Goal: Task Accomplishment & Management: Use online tool/utility

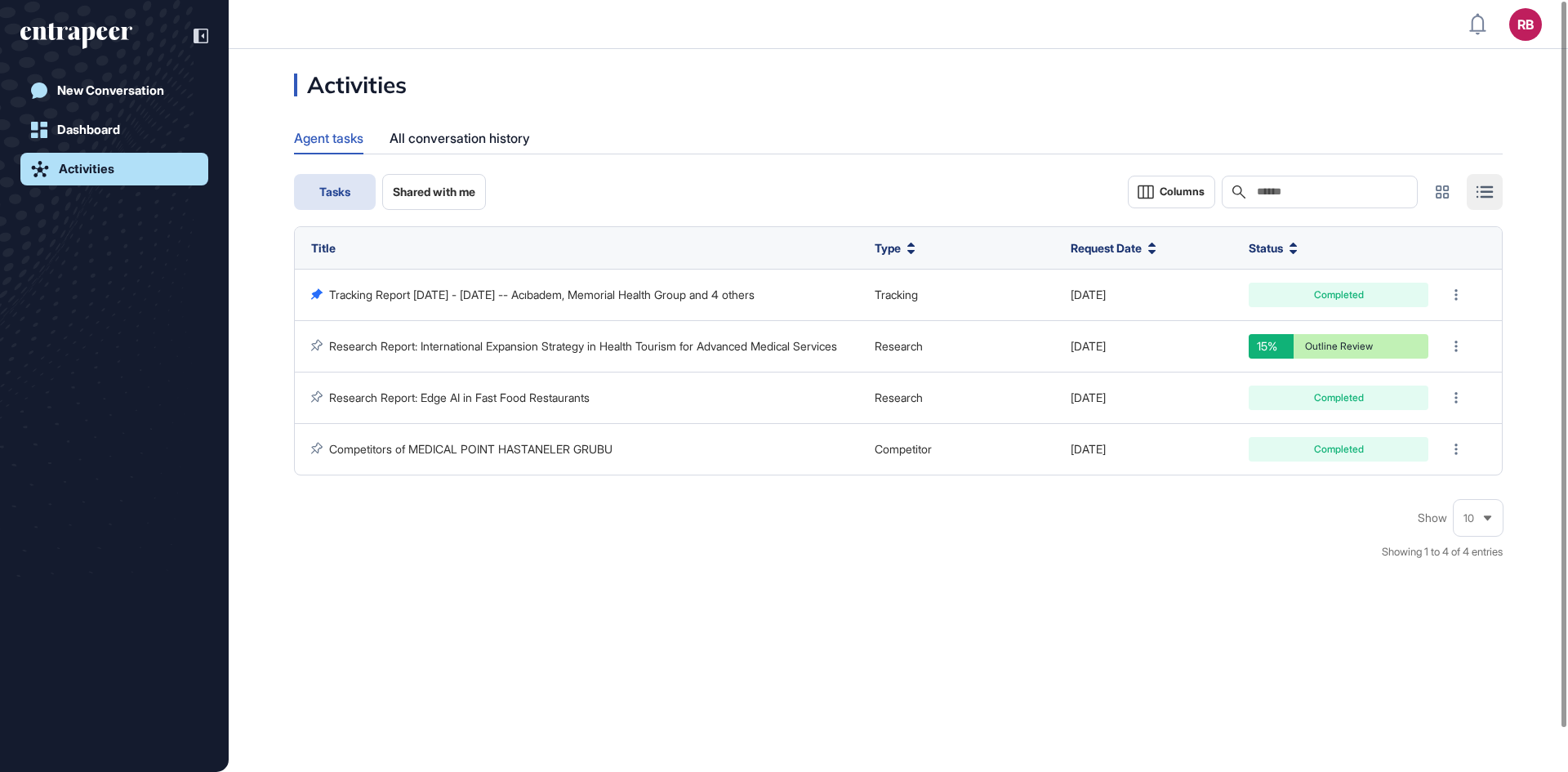
scroll to position [1, 1]
click at [693, 601] on div "Activities Agent tasks All conversation history Tasks Shared with me Columns Se…" at bounding box center [898, 410] width 1339 height 723
click at [457, 130] on div "All conversation history" at bounding box center [459, 139] width 140 height 32
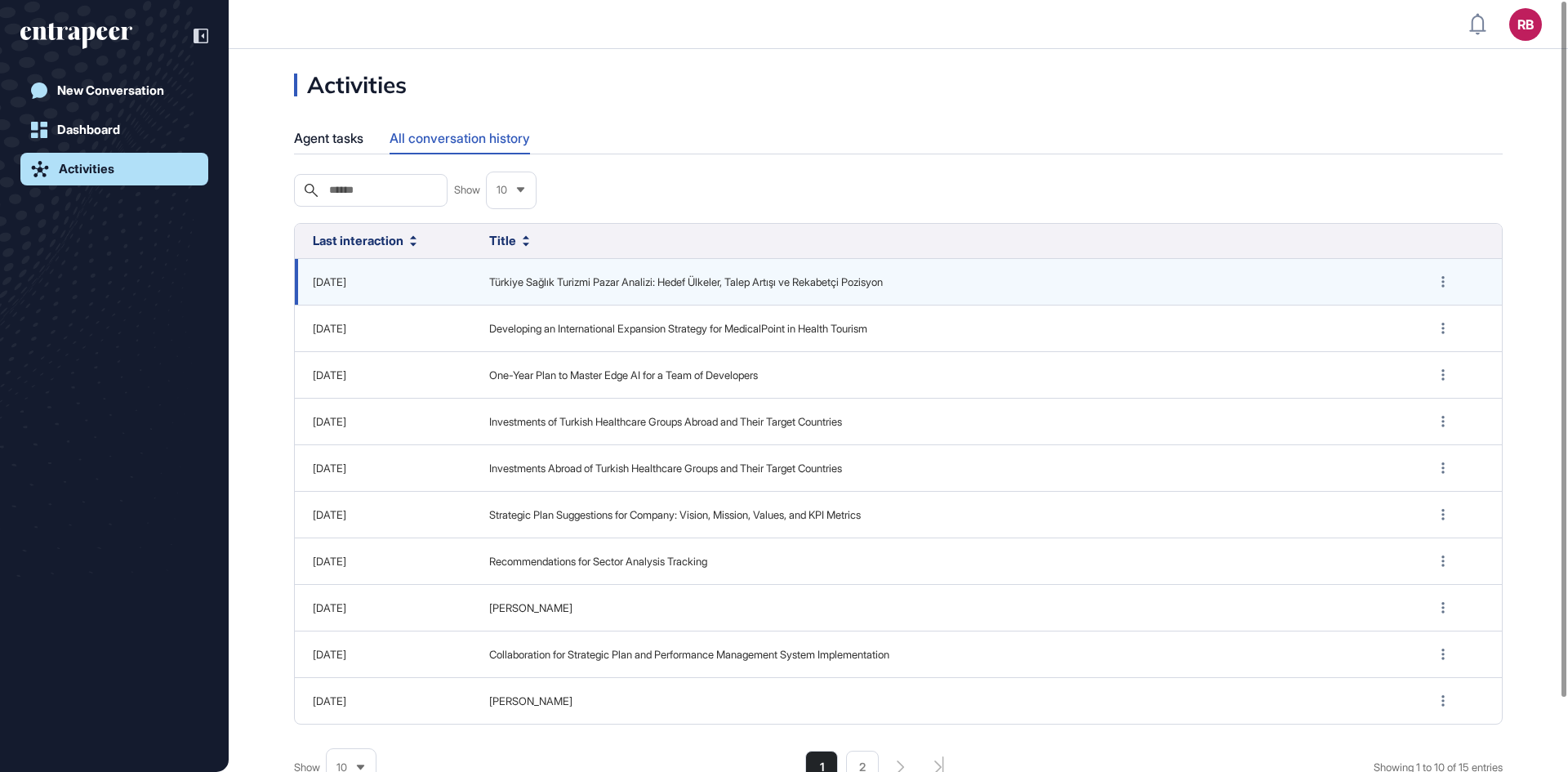
click at [508, 271] on td "Türkiye Sağlık Turizmi Pazar Analizi: Hedef Ülkeler, Talep Artışı ve Rekabetçi …" at bounding box center [942, 281] width 942 height 47
click at [1444, 278] on icon at bounding box center [1442, 281] width 3 height 11
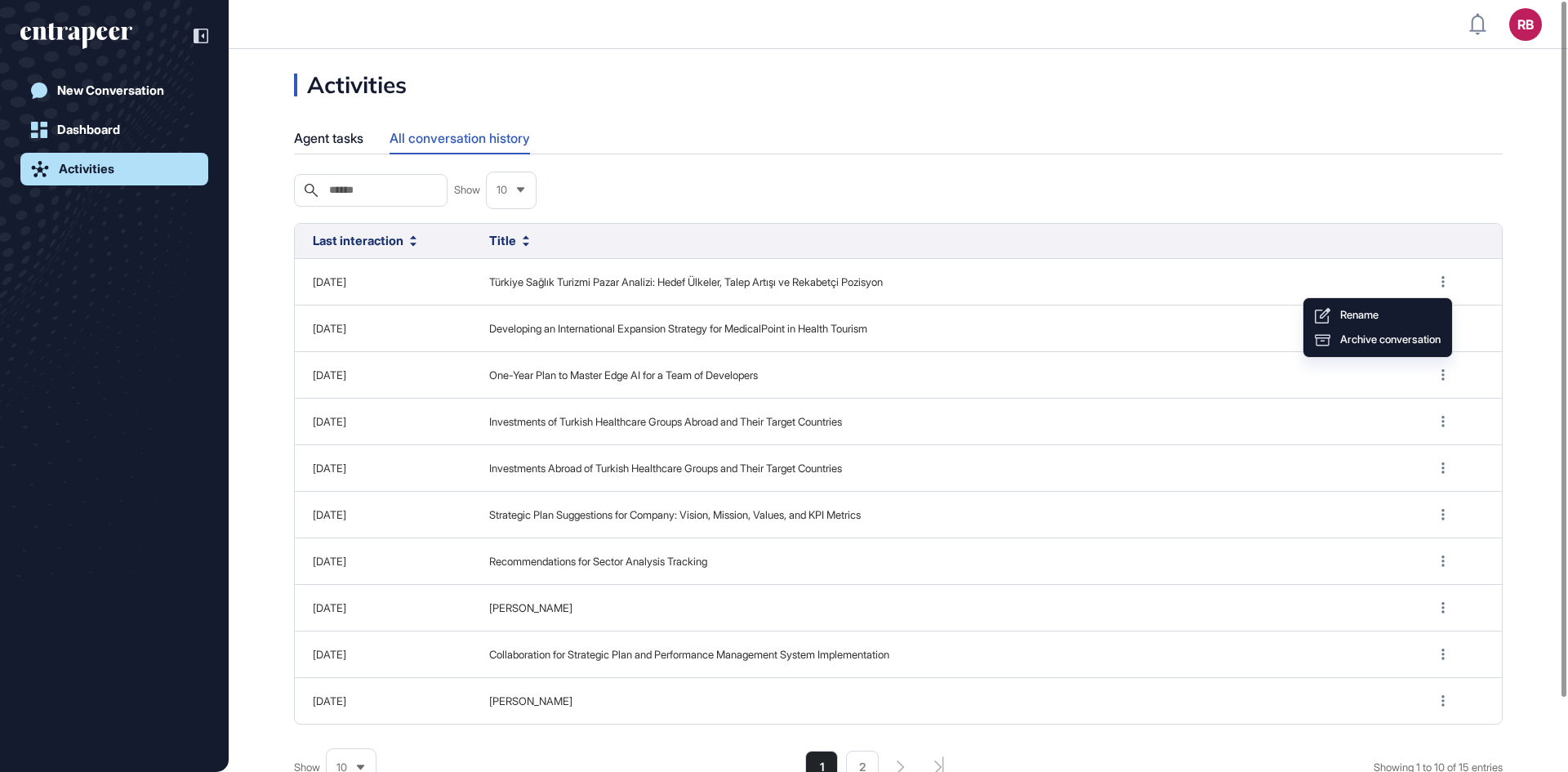
click at [736, 253] on div "Title" at bounding box center [942, 242] width 920 height 32
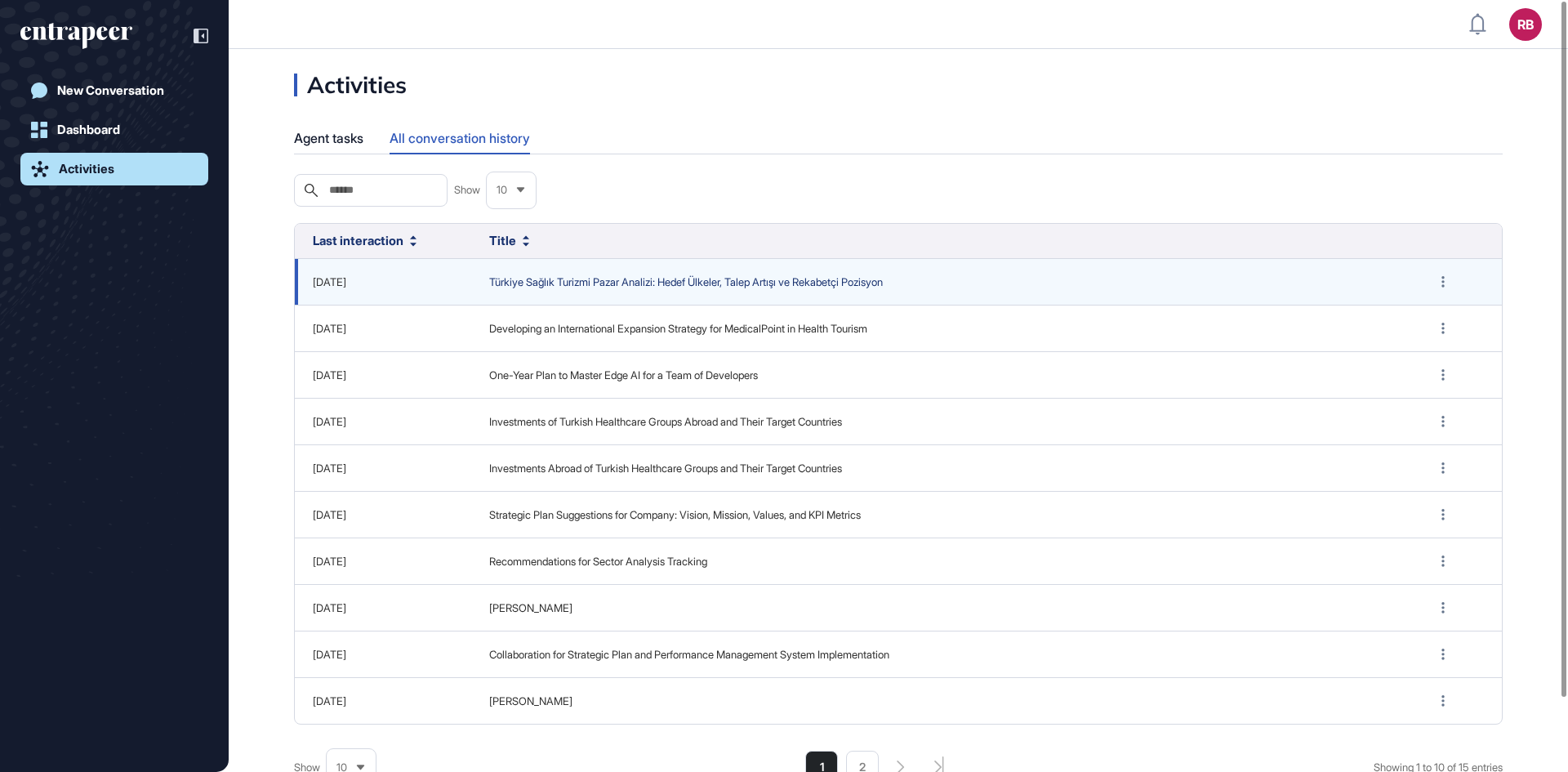
click at [700, 283] on span "Türkiye Sağlık Turizmi Pazar Analizi: Hedef Ülkeler, Talep Artışı ve Rekabetçi …" at bounding box center [943, 282] width 907 height 17
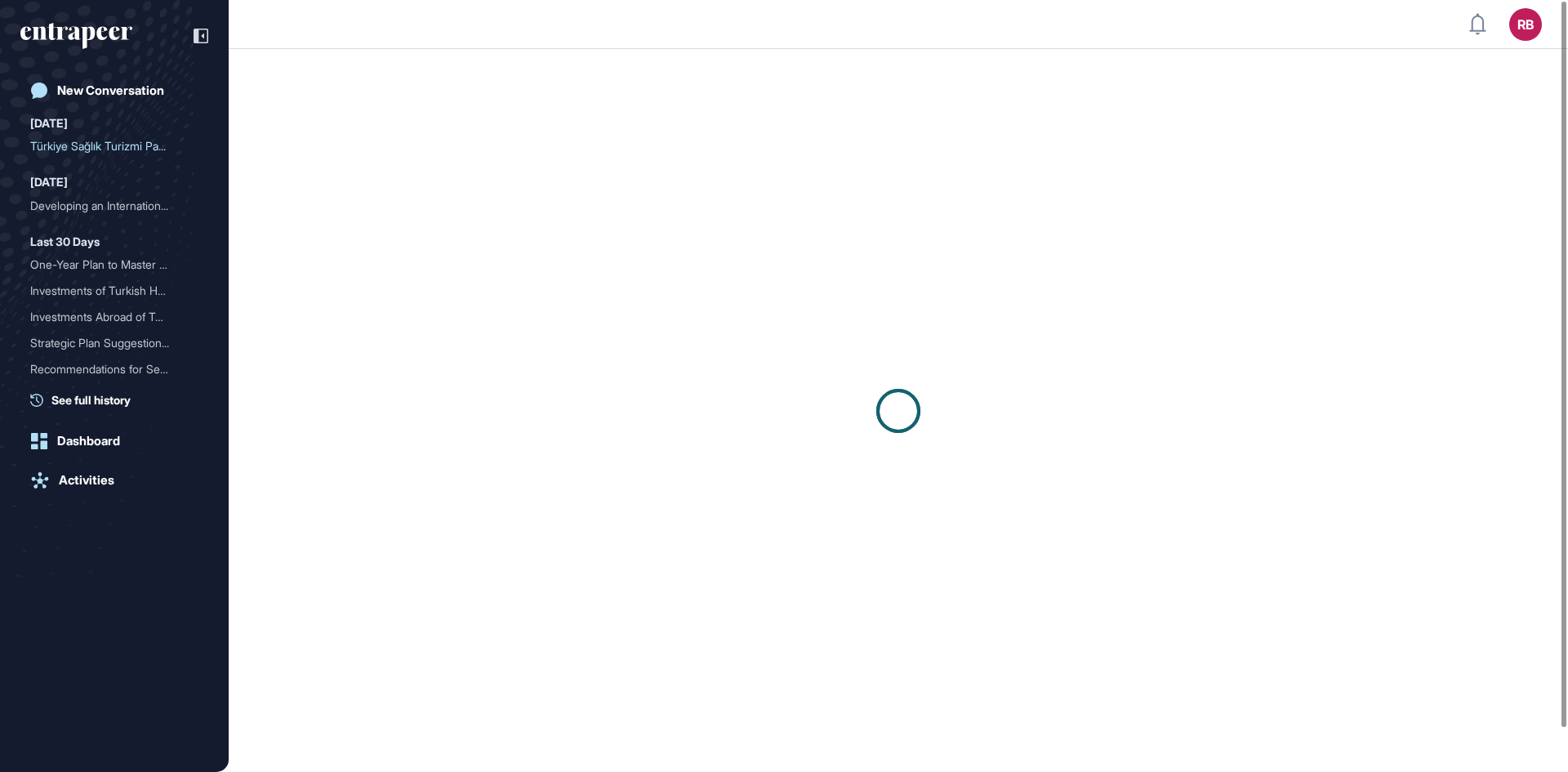
click at [700, 283] on div at bounding box center [898, 410] width 1339 height 723
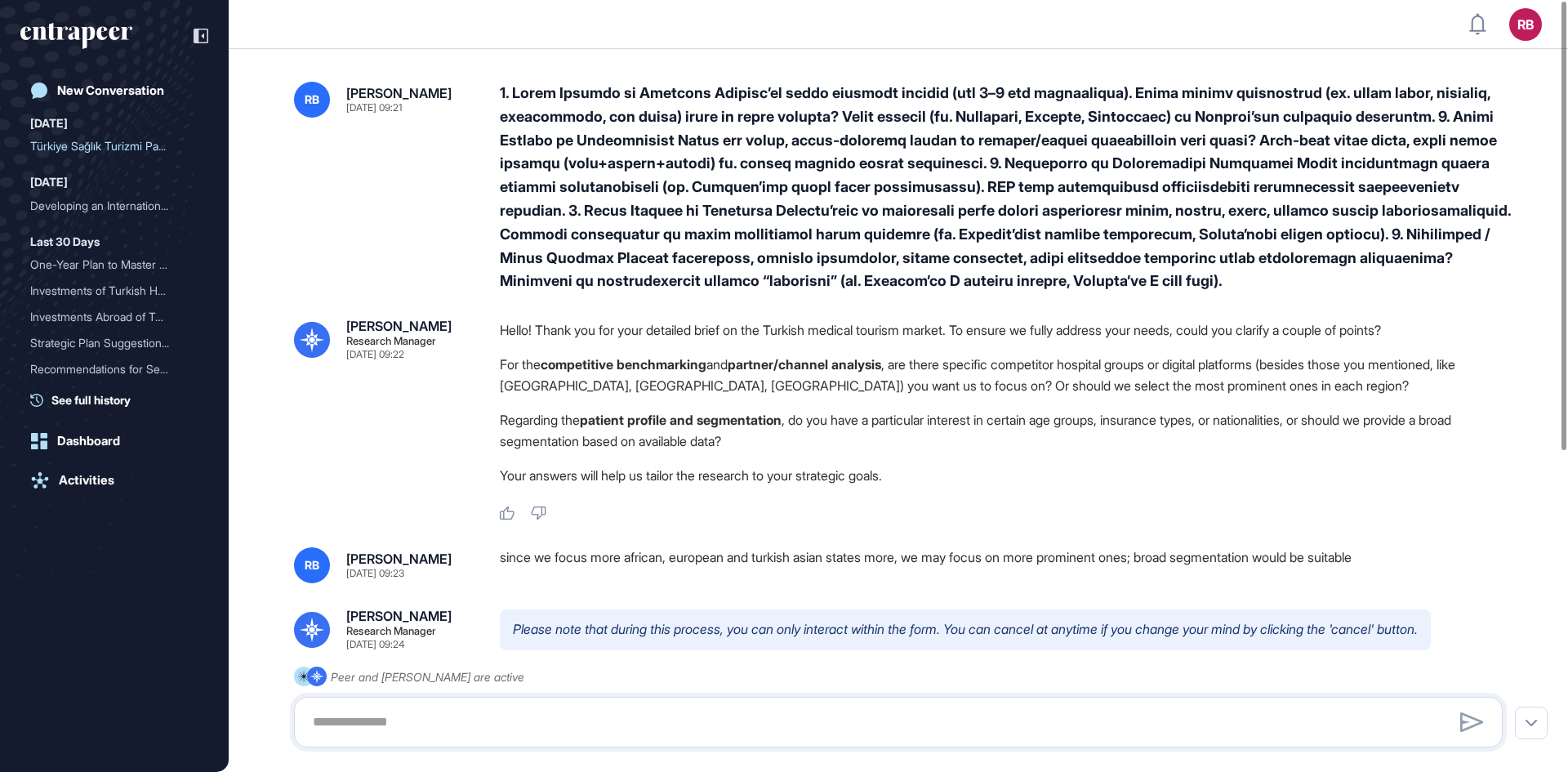
scroll to position [105, 0]
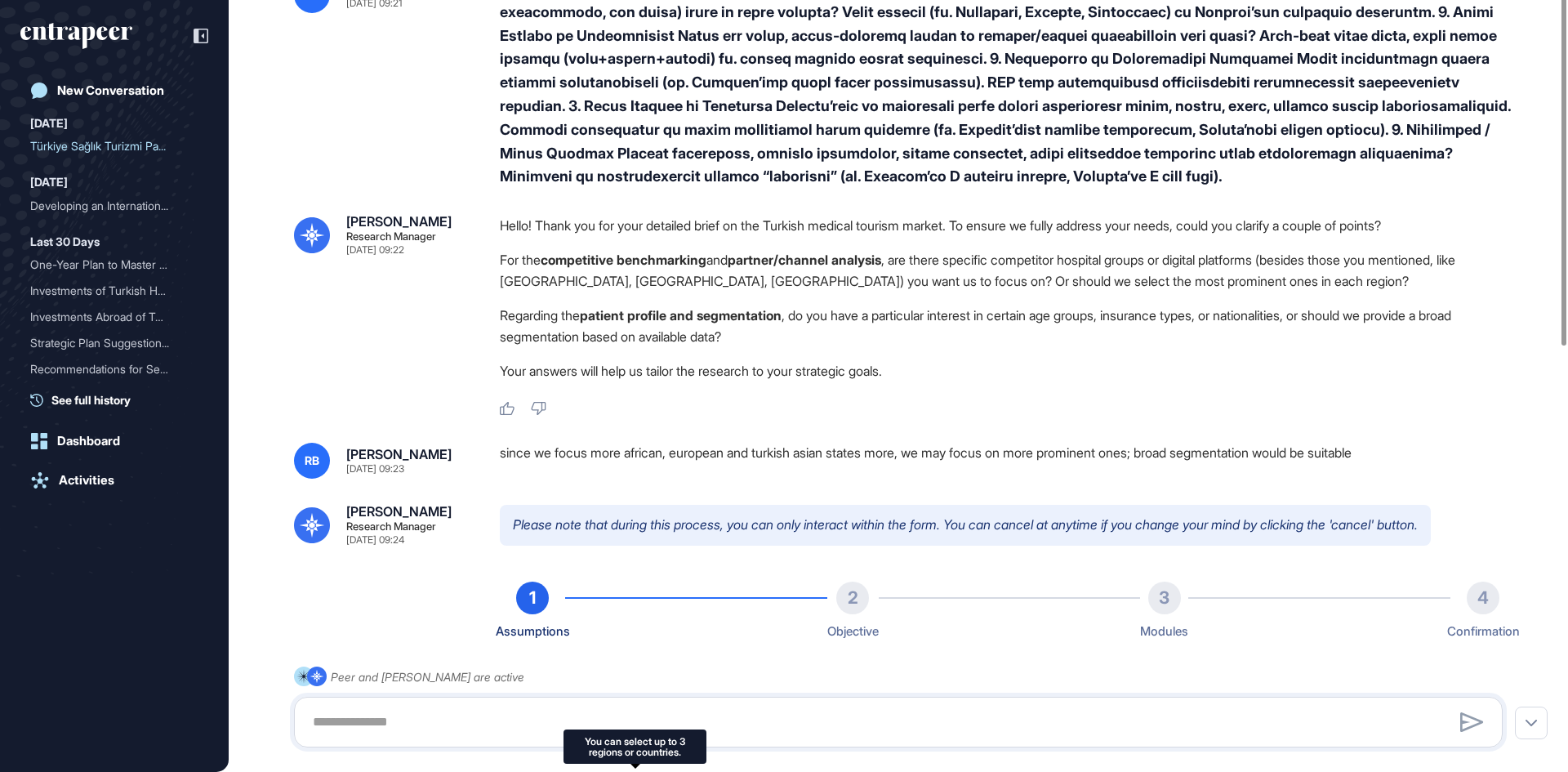
type input "*********"
type input "*"
type input "**********"
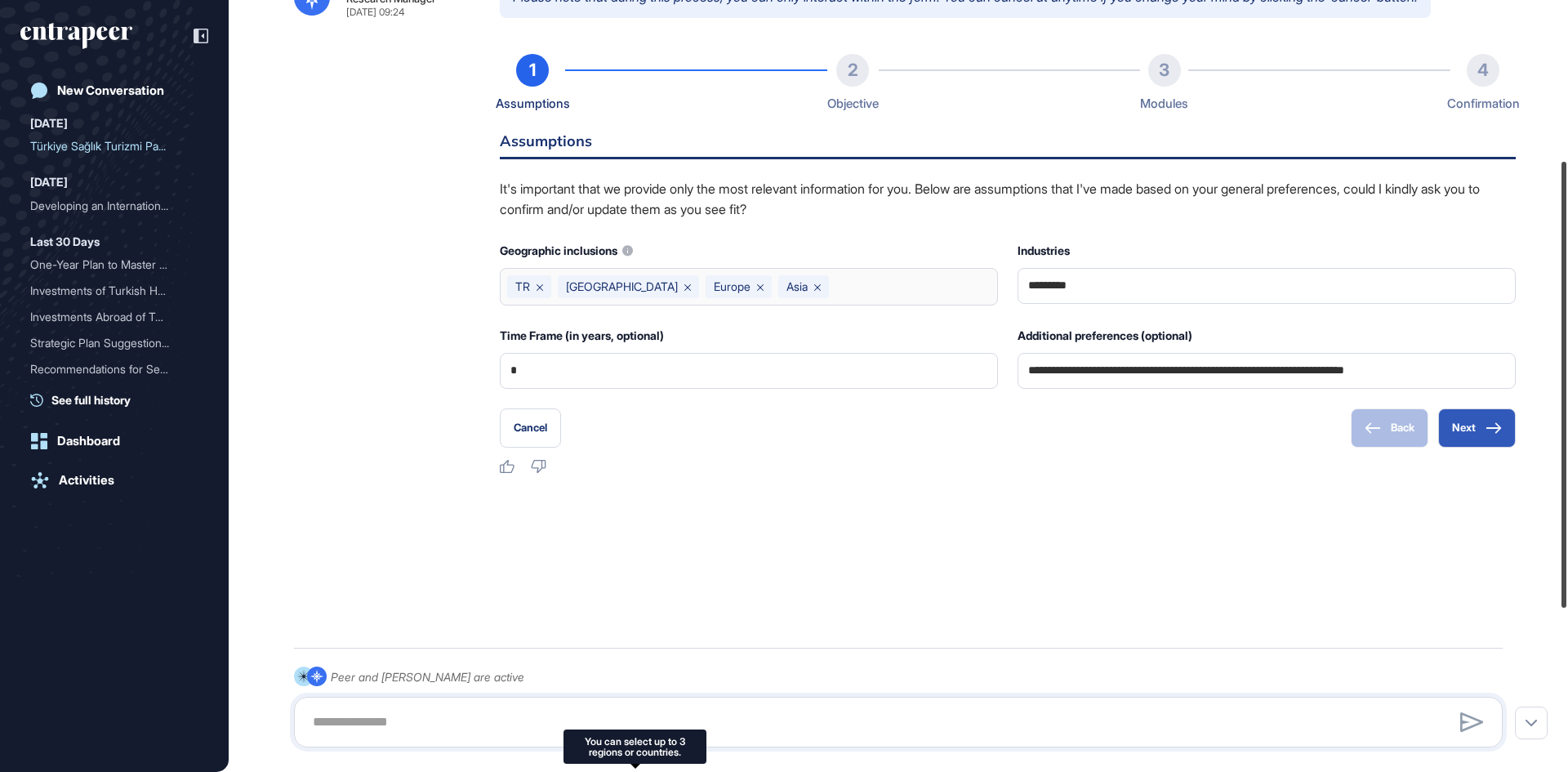
scroll to position [562, 0]
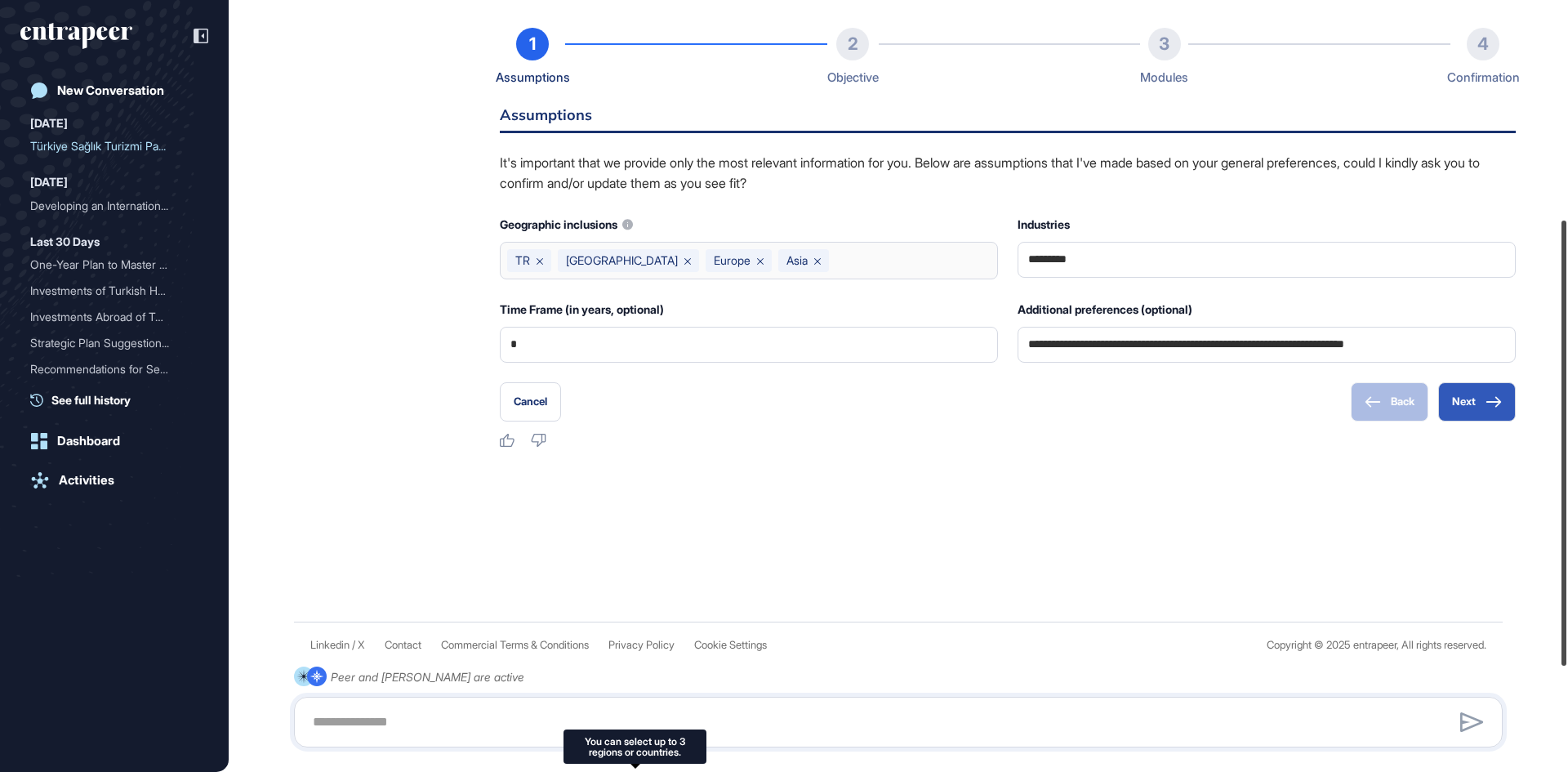
drag, startPoint x: 1559, startPoint y: 157, endPoint x: 1567, endPoint y: 556, distance: 399.1
click at [1566, 556] on div at bounding box center [1564, 443] width 5 height 446
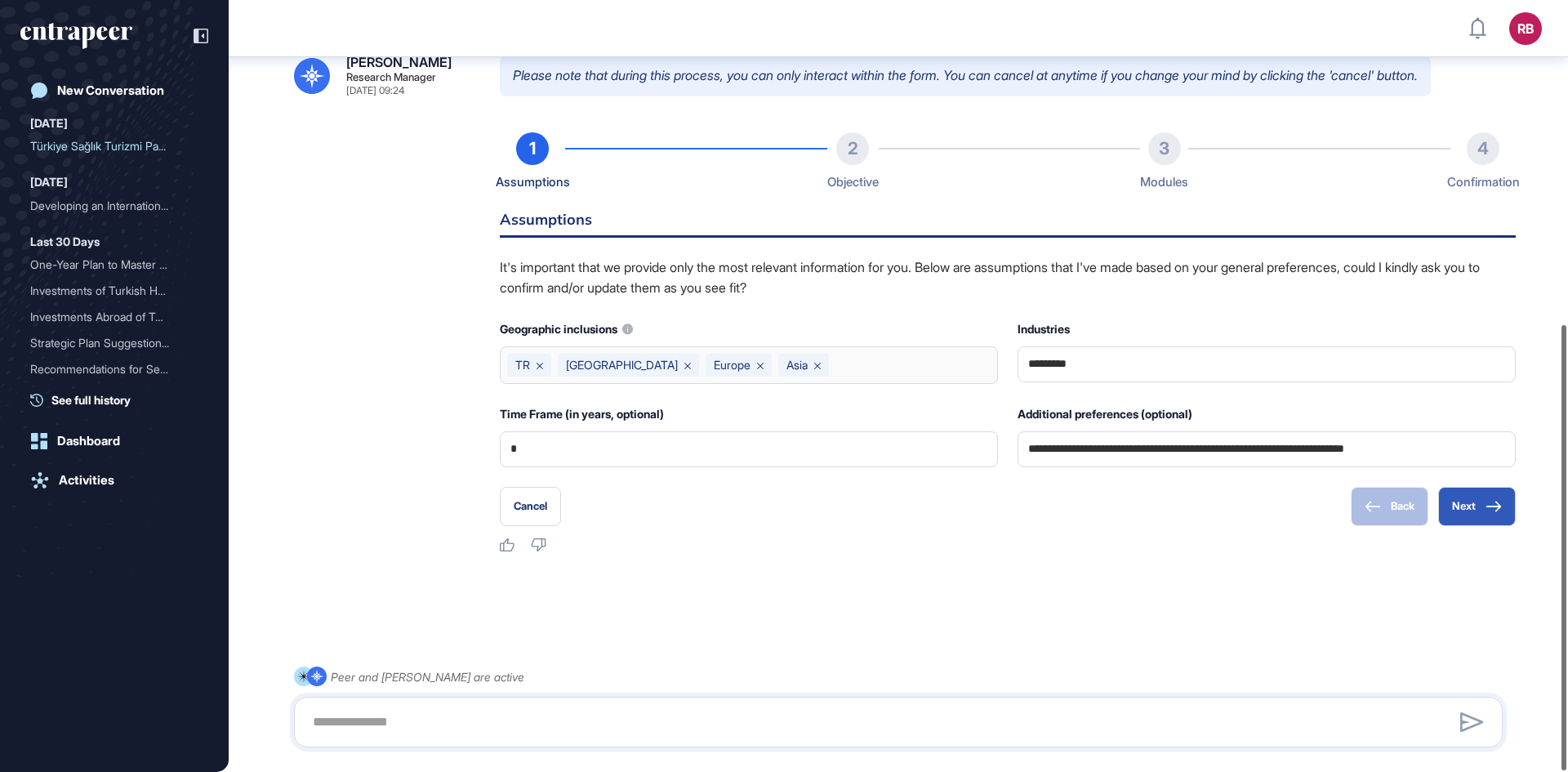
scroll to position [0, 0]
click at [1475, 506] on button "Next" at bounding box center [1476, 506] width 78 height 39
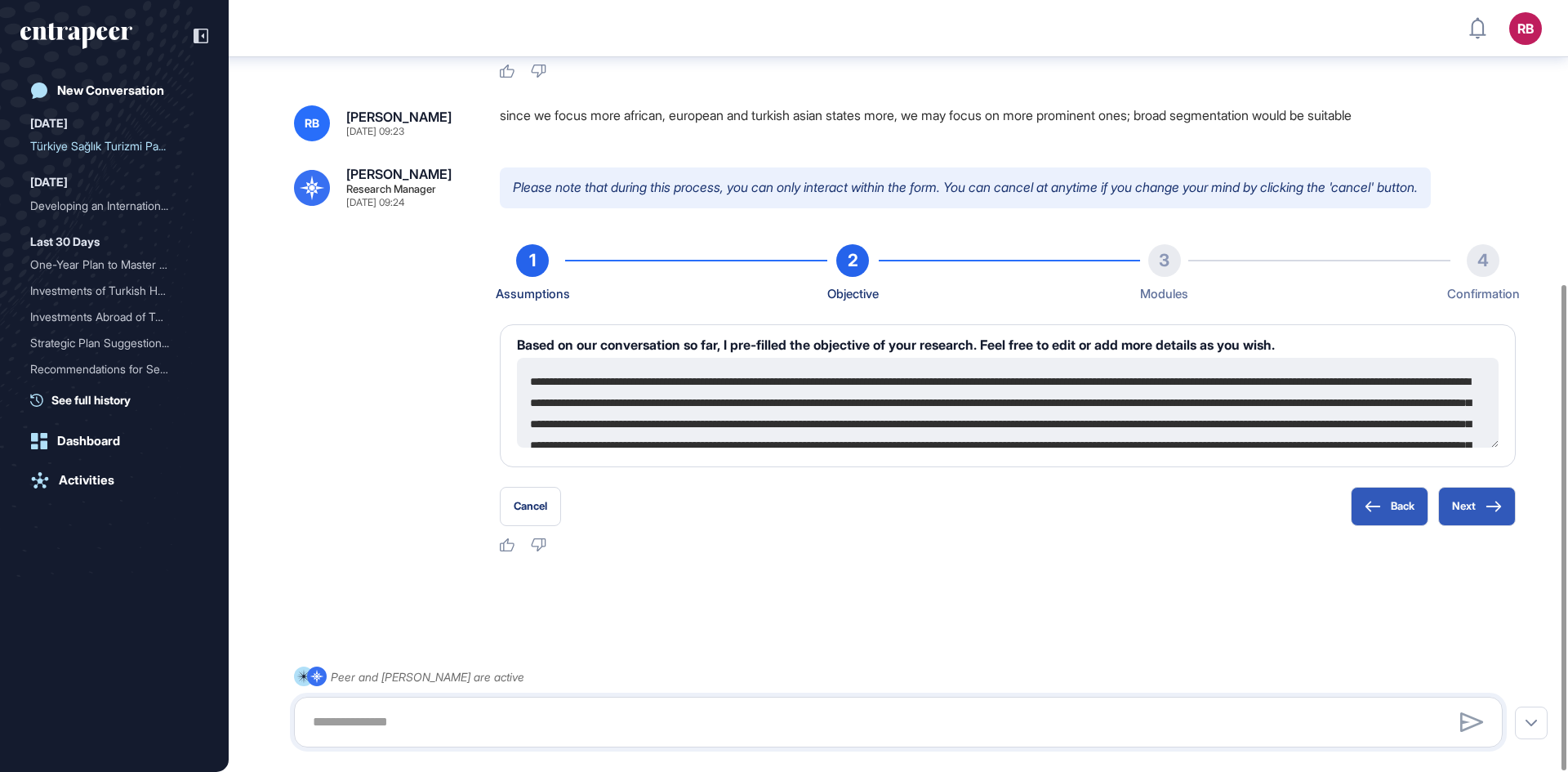
scroll to position [85, 0]
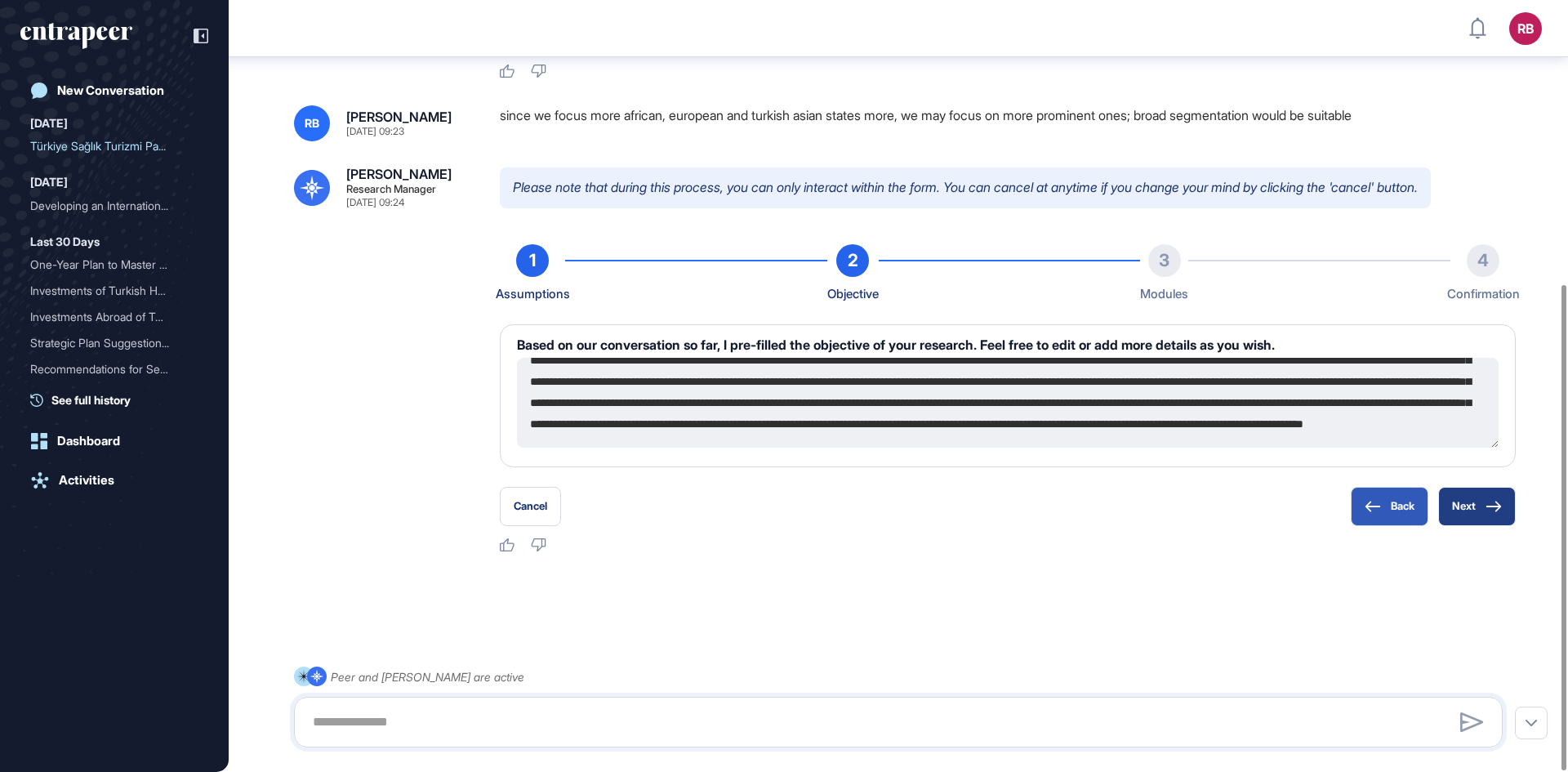
click at [1480, 501] on button "Next" at bounding box center [1476, 506] width 78 height 39
